Goal: Task Accomplishment & Management: Manage account settings

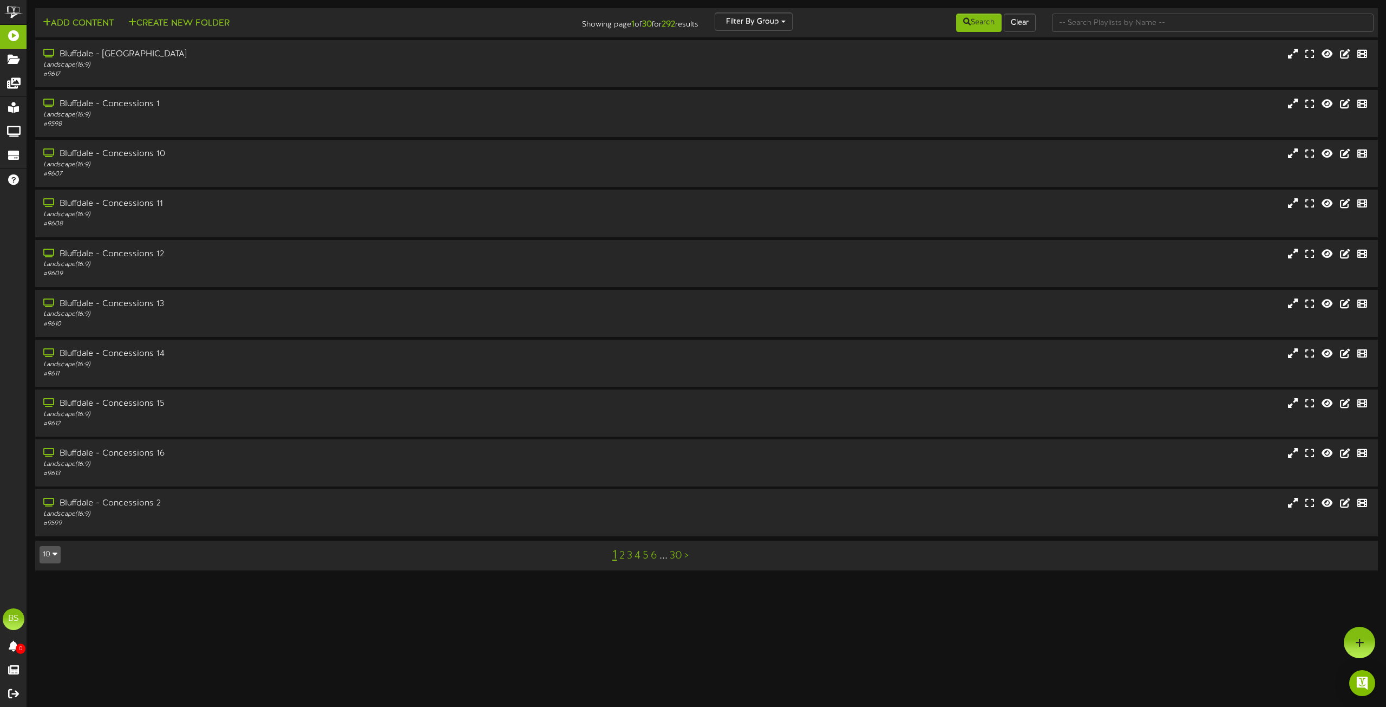
click at [47, 557] on button "10" at bounding box center [50, 554] width 21 height 17
click at [50, 538] on div "100" at bounding box center [50, 533] width 21 height 16
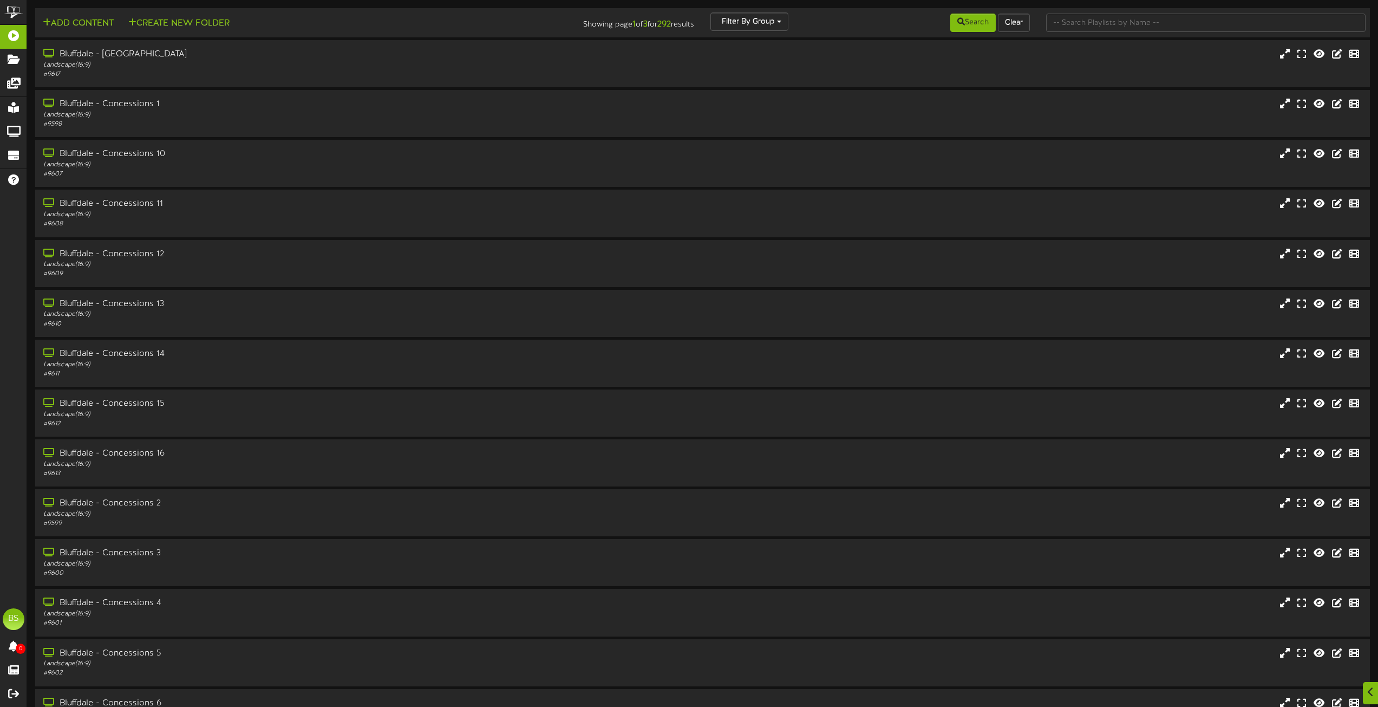
scroll to position [4365, 0]
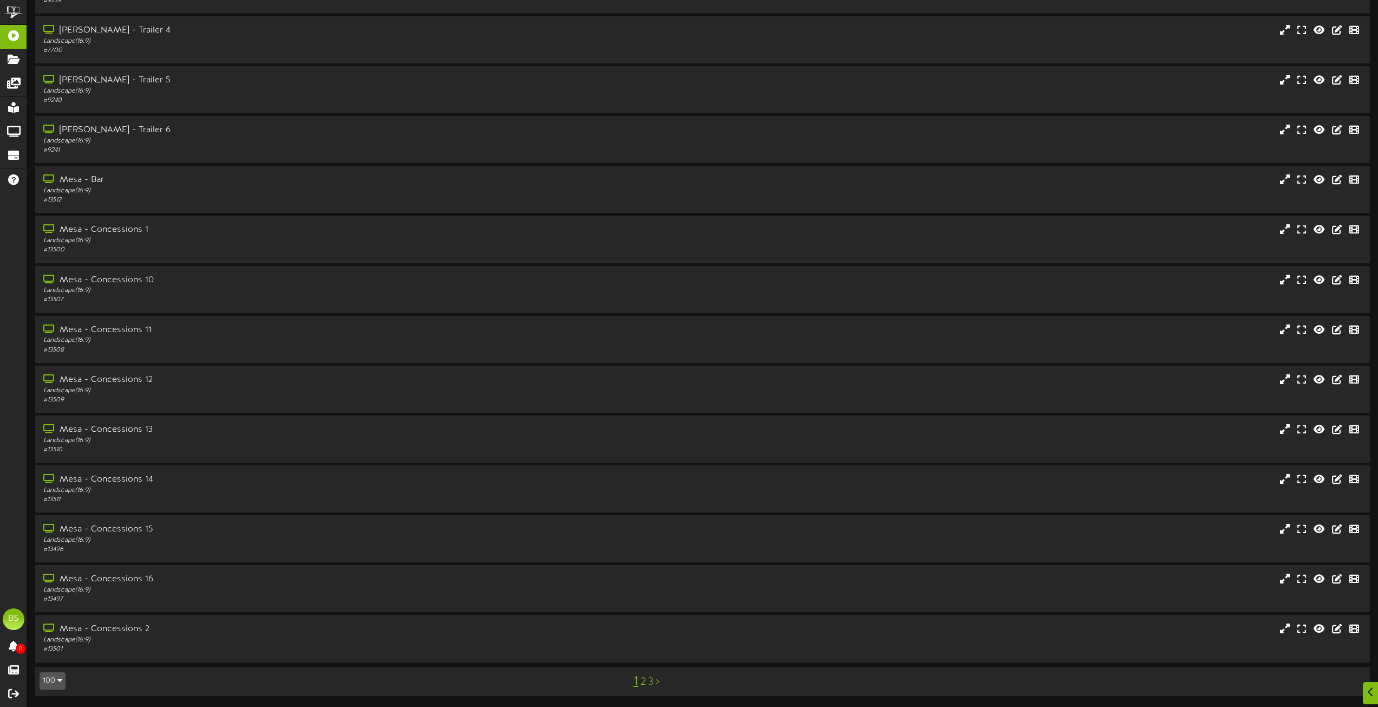
click at [642, 683] on link "2" at bounding box center [643, 682] width 5 height 12
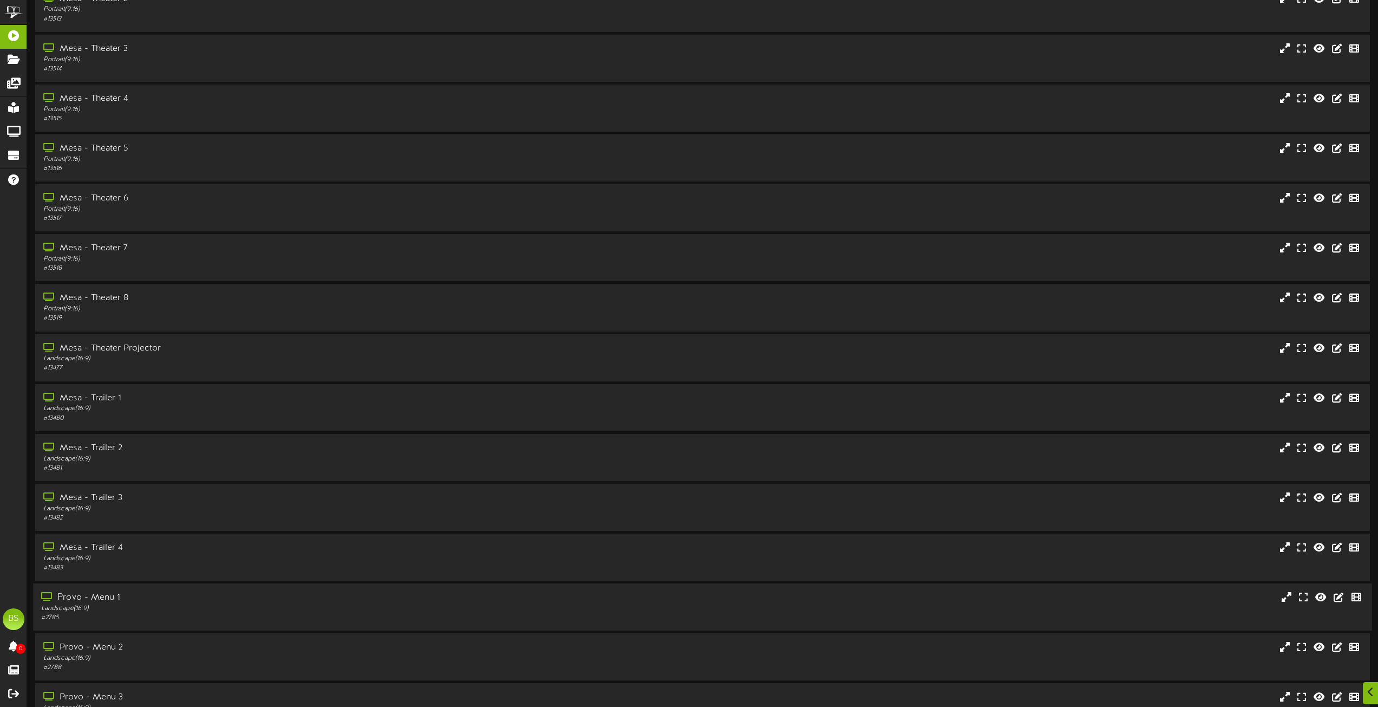
scroll to position [975, 0]
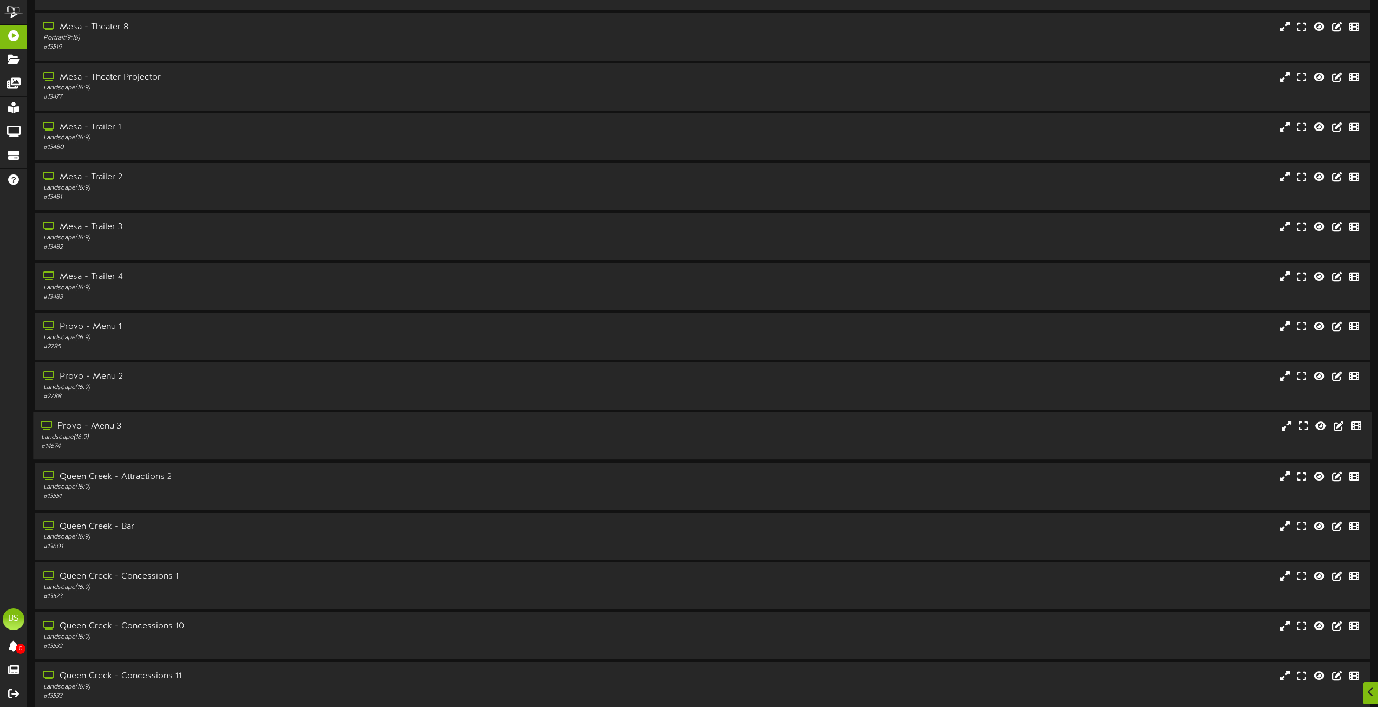
click at [102, 421] on div "Provo - Menu 3" at bounding box center [312, 426] width 542 height 12
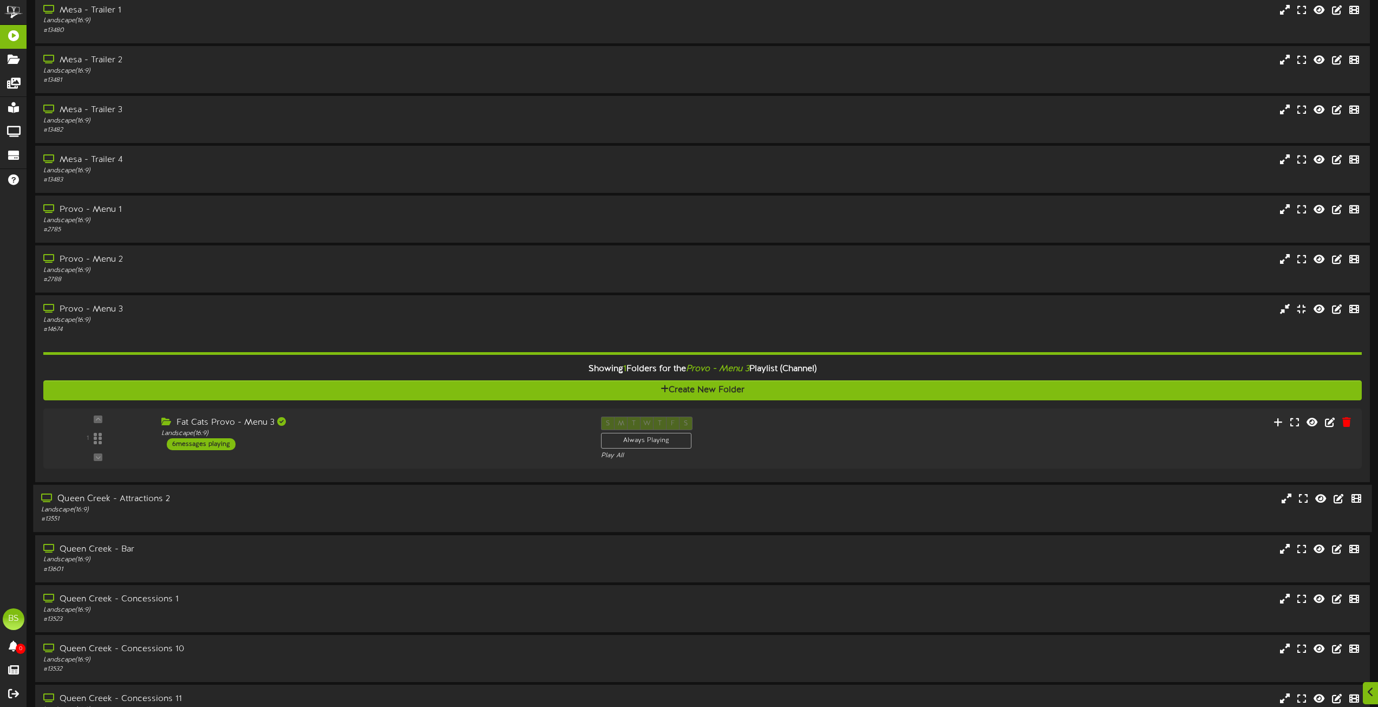
scroll to position [1137, 0]
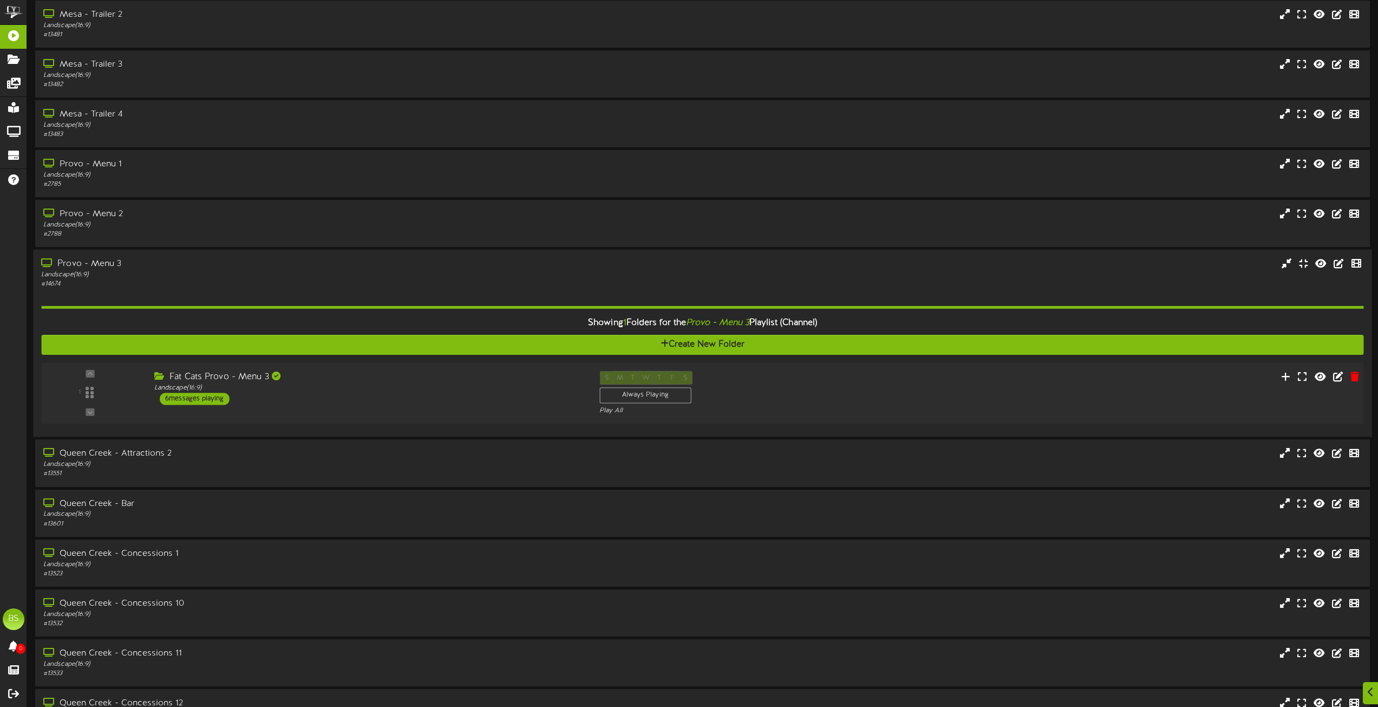
drag, startPoint x: 216, startPoint y: 401, endPoint x: 362, endPoint y: 381, distance: 148.1
click at [216, 400] on div "6 messages playing" at bounding box center [195, 399] width 70 height 12
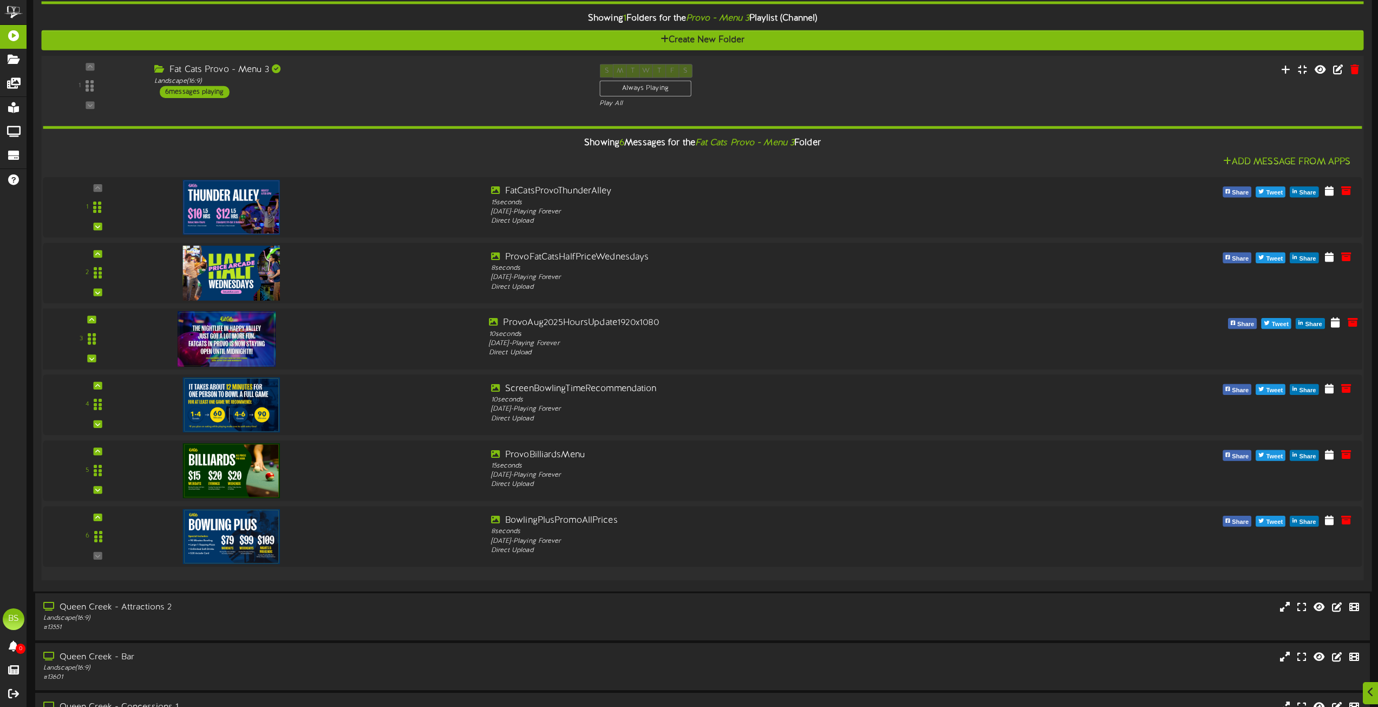
scroll to position [1462, 0]
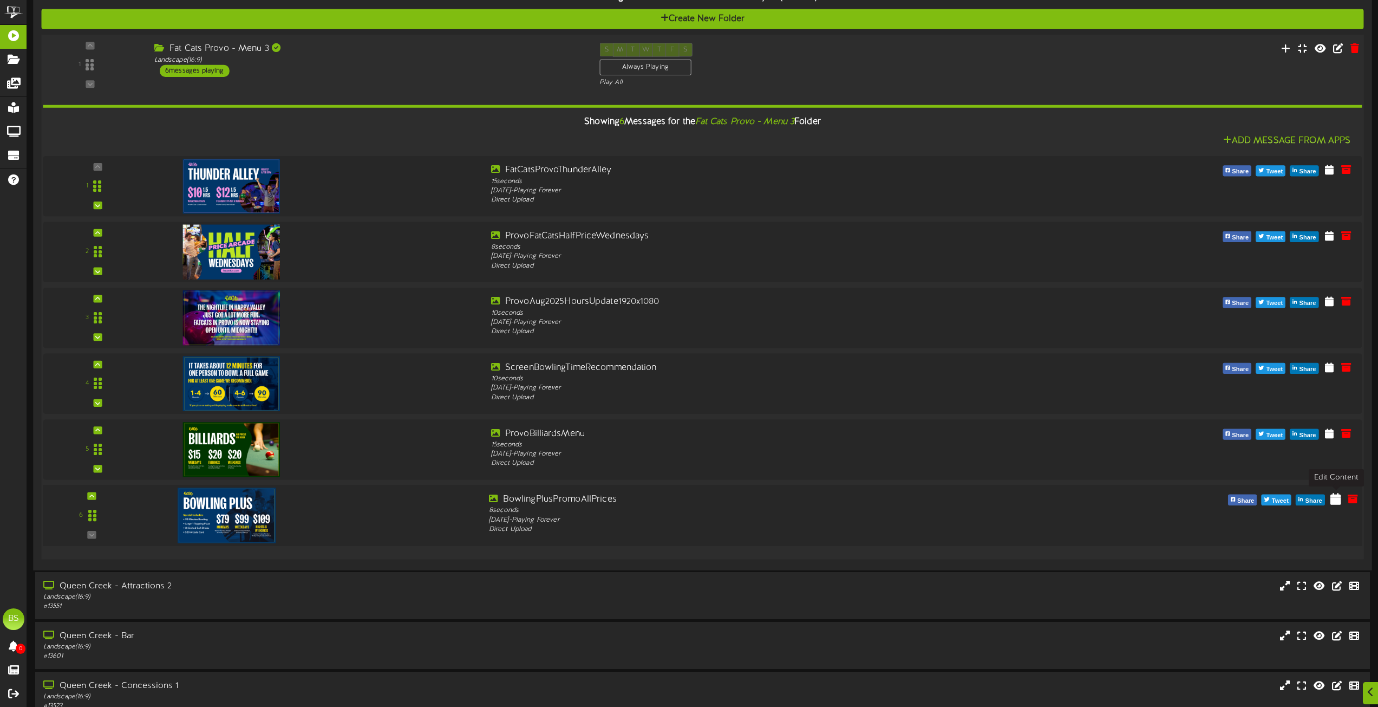
click at [1336, 501] on icon at bounding box center [1336, 498] width 11 height 12
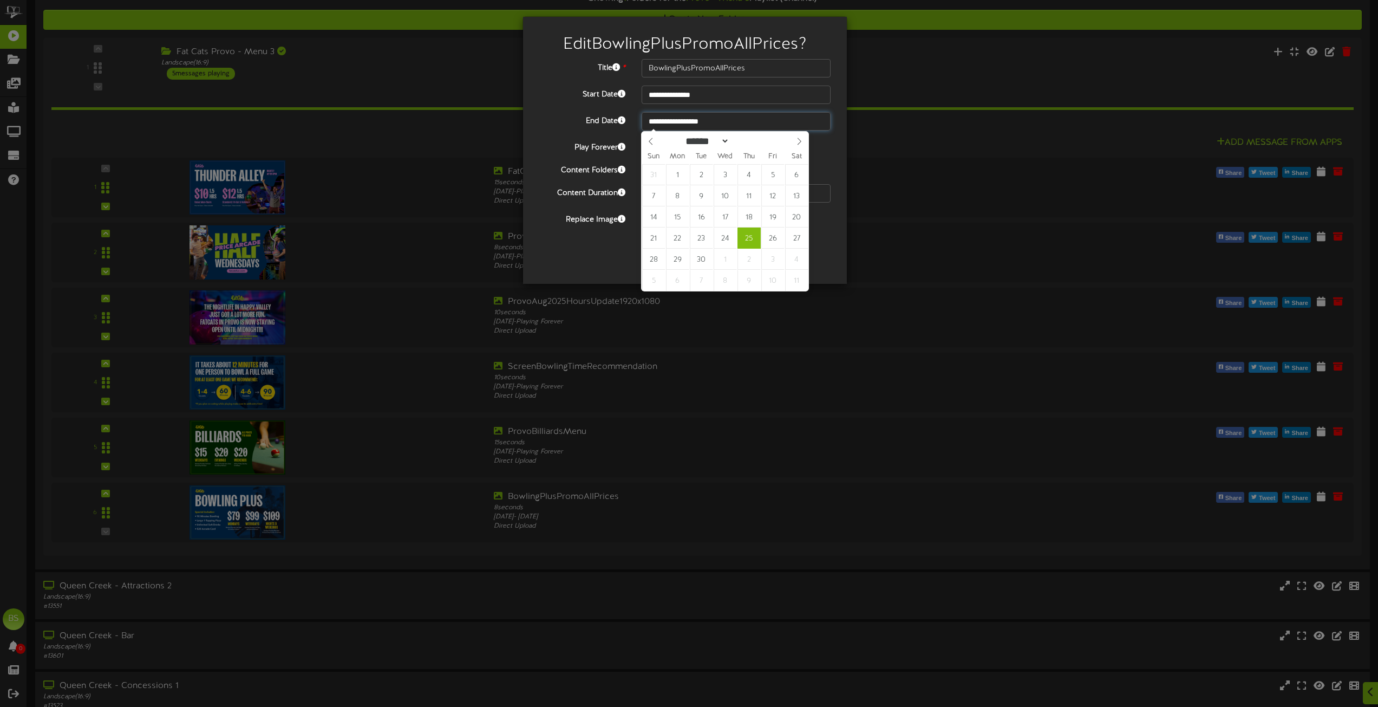
click at [666, 121] on input "**********" at bounding box center [736, 121] width 189 height 18
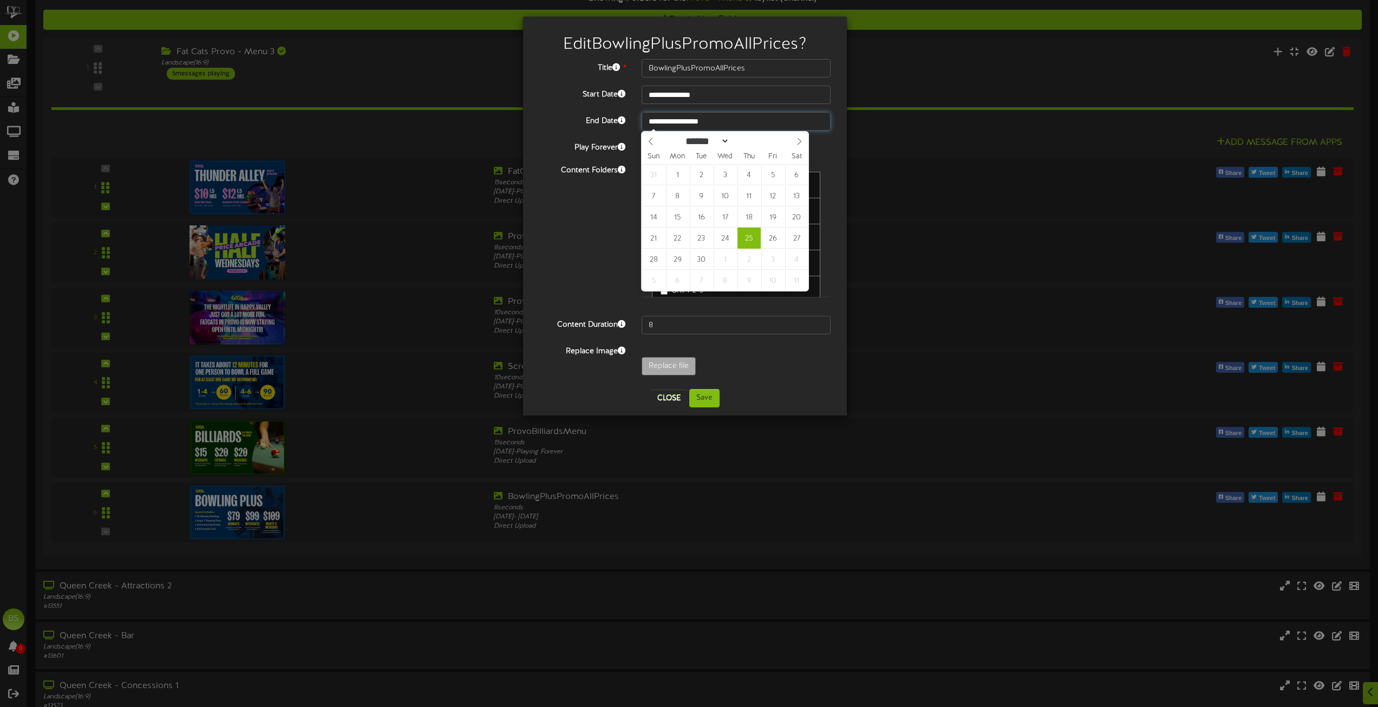
type input "**********"
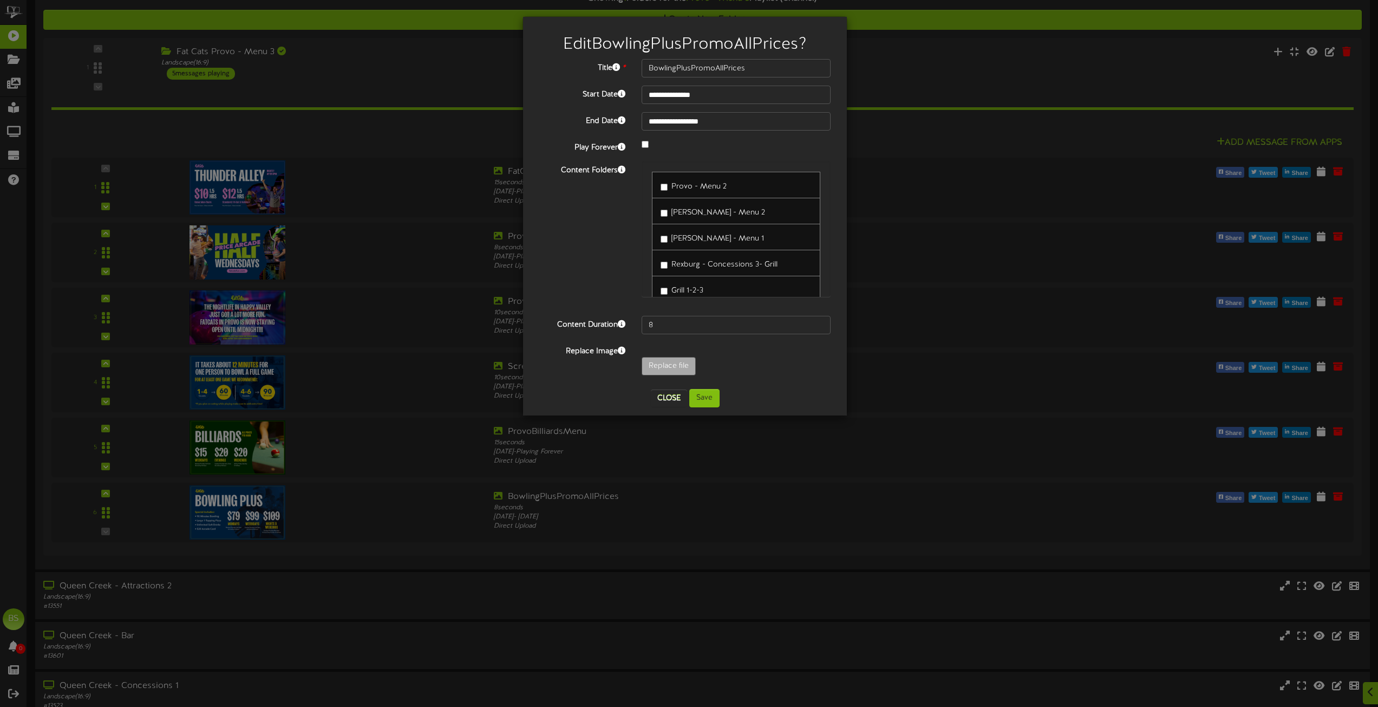
click at [724, 238] on span "[PERSON_NAME] - Menu 1" at bounding box center [718, 239] width 93 height 8
click at [705, 398] on button "Save" at bounding box center [704, 398] width 30 height 18
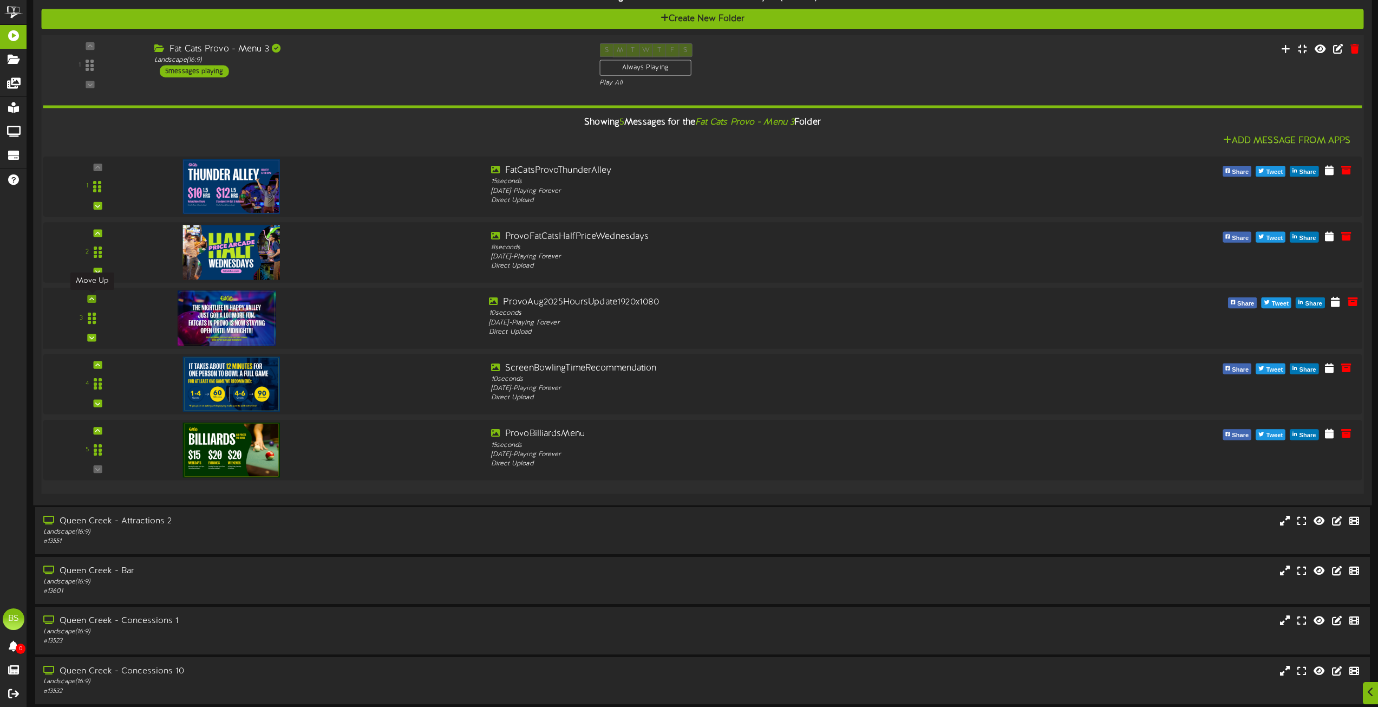
click at [95, 298] on div at bounding box center [91, 299] width 9 height 8
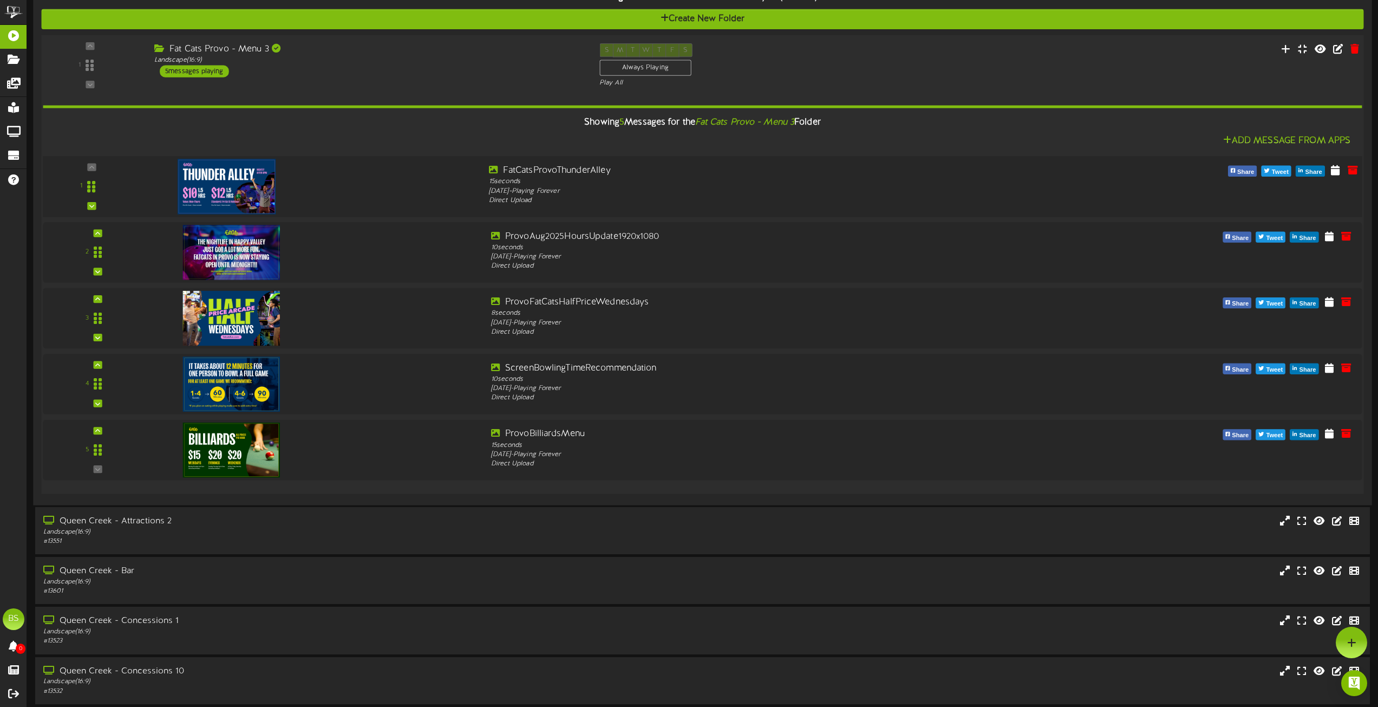
scroll to position [1083, 0]
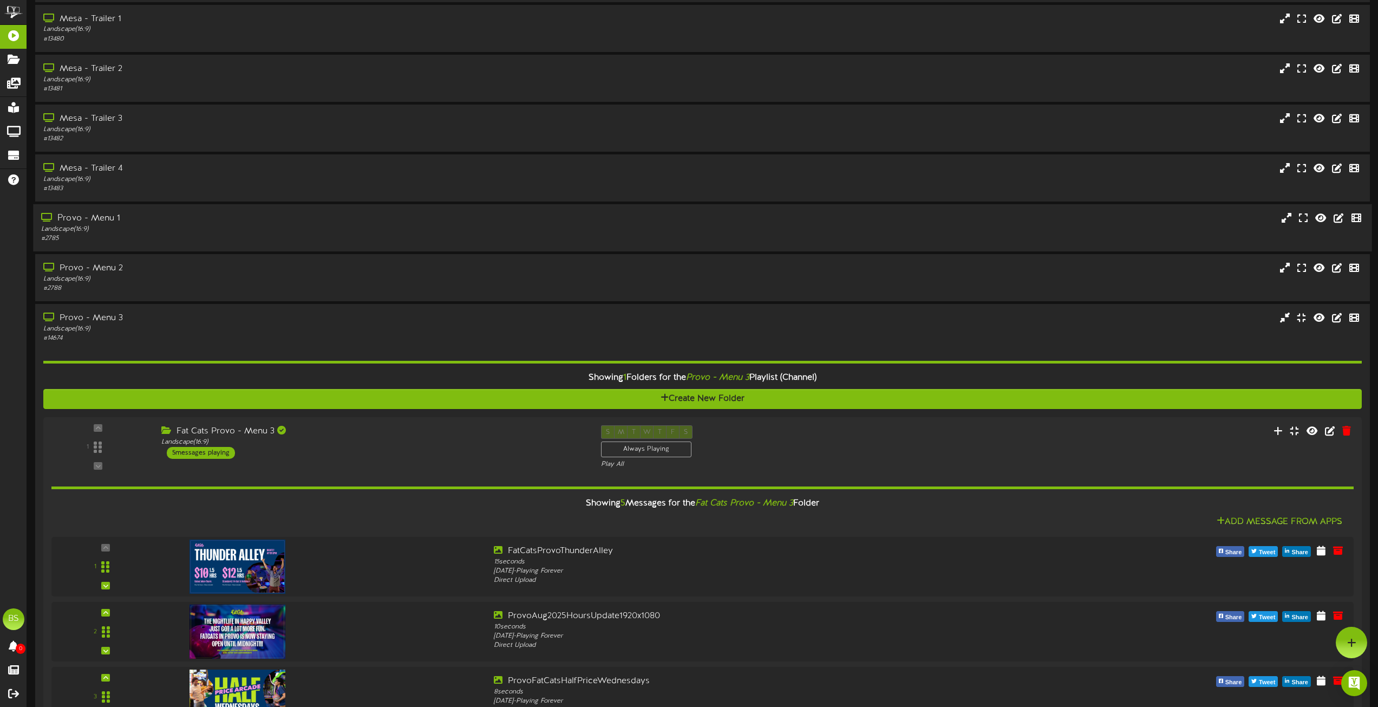
click at [99, 216] on div "Provo - Menu 1" at bounding box center [312, 218] width 542 height 12
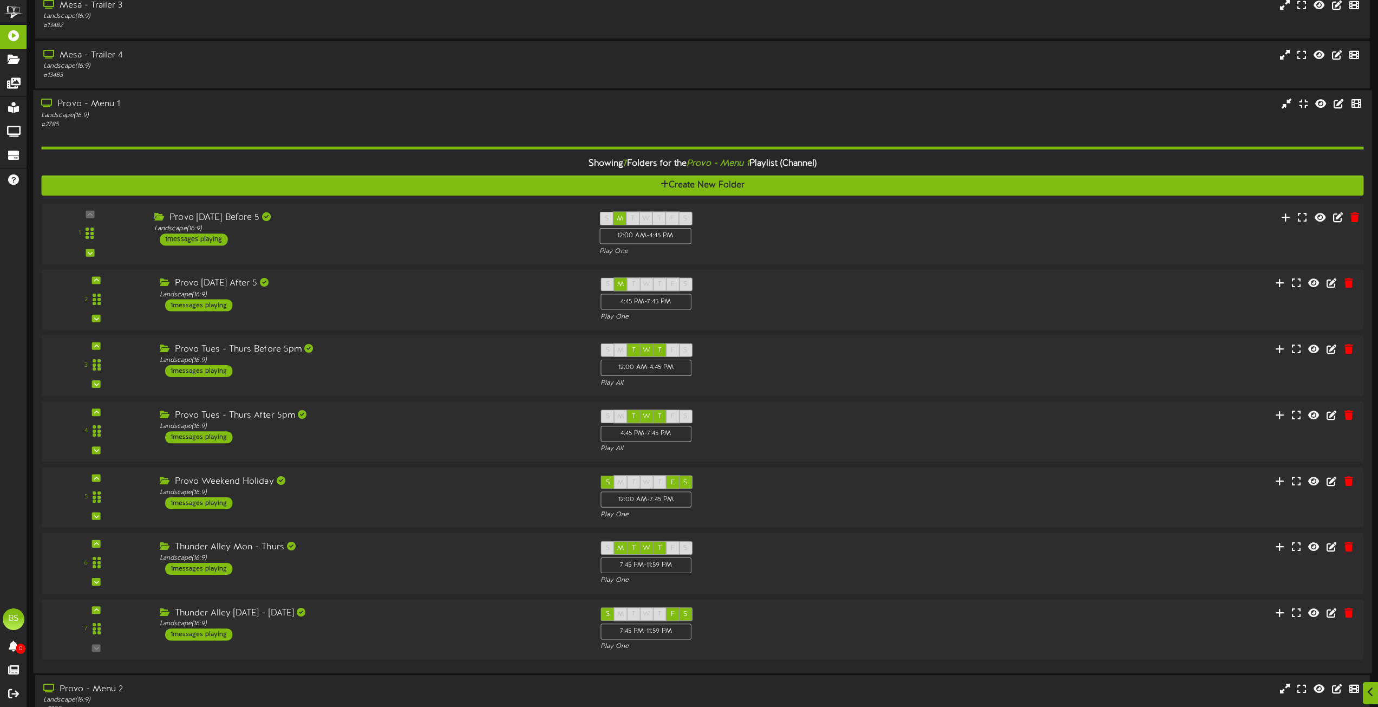
scroll to position [1246, 0]
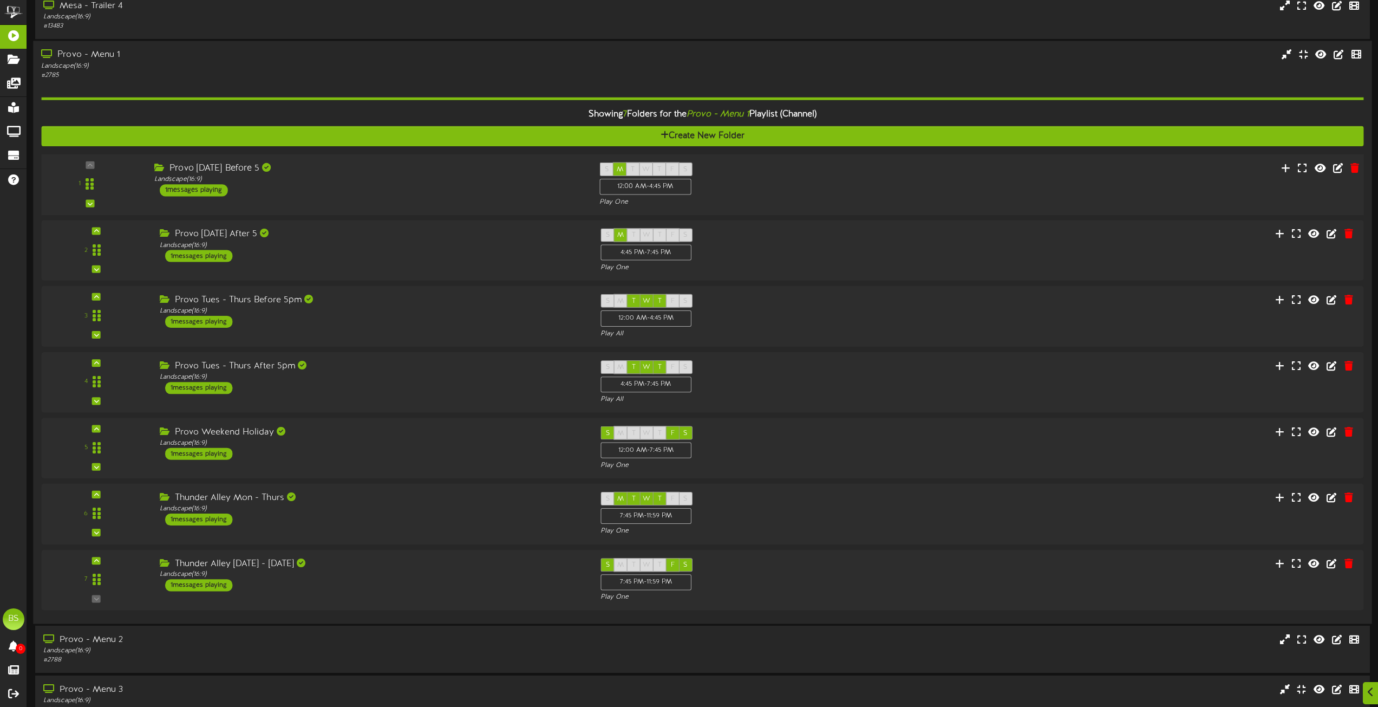
click at [208, 187] on div "1 messages playing" at bounding box center [194, 190] width 68 height 12
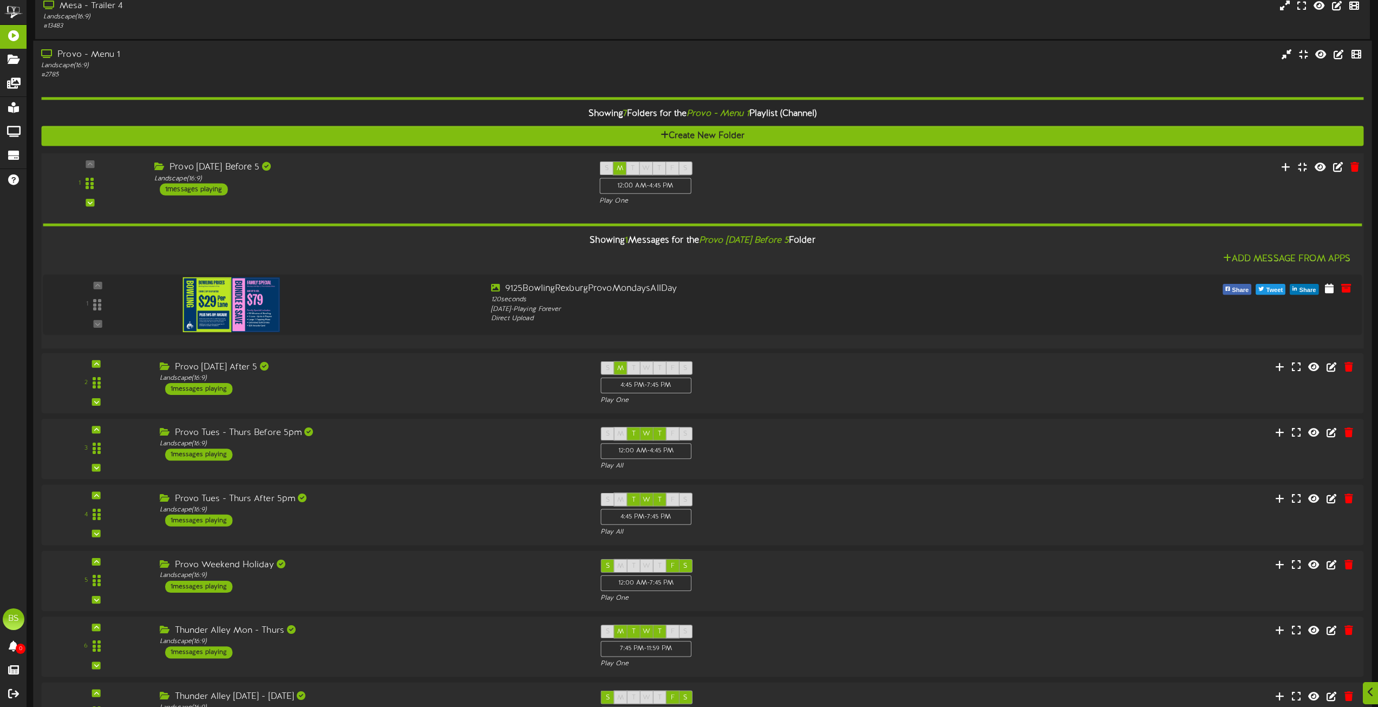
click at [202, 188] on div "1 messages playing" at bounding box center [194, 190] width 68 height 12
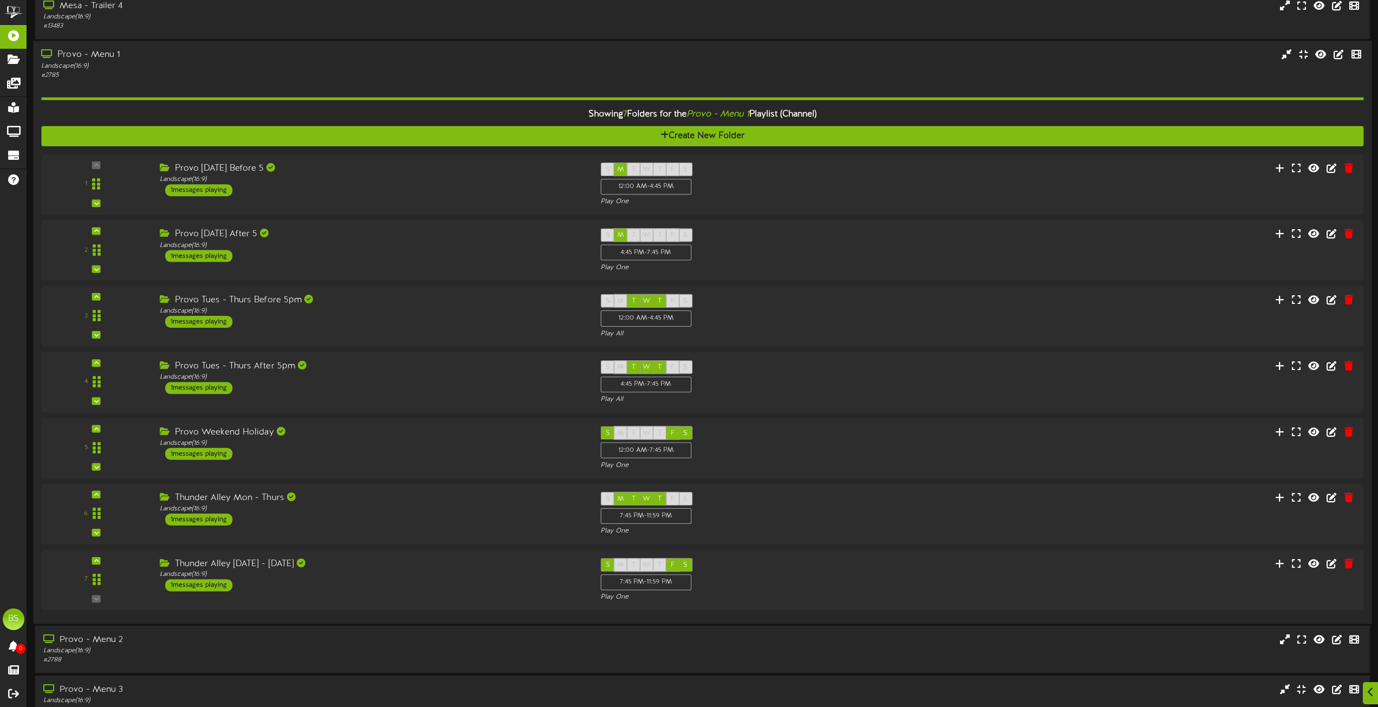
click at [79, 53] on div "Provo - Menu 1" at bounding box center [312, 55] width 542 height 12
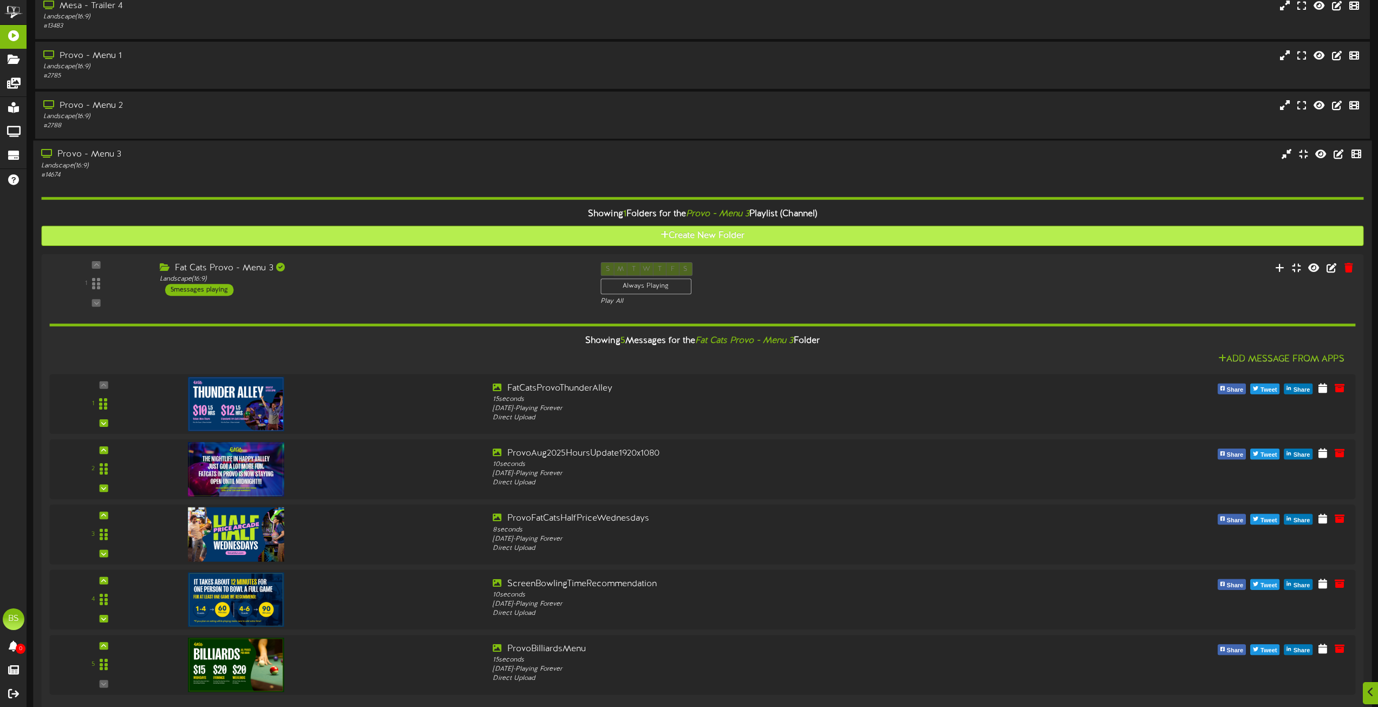
scroll to position [1462, 0]
